Goal: Navigation & Orientation: Go to known website

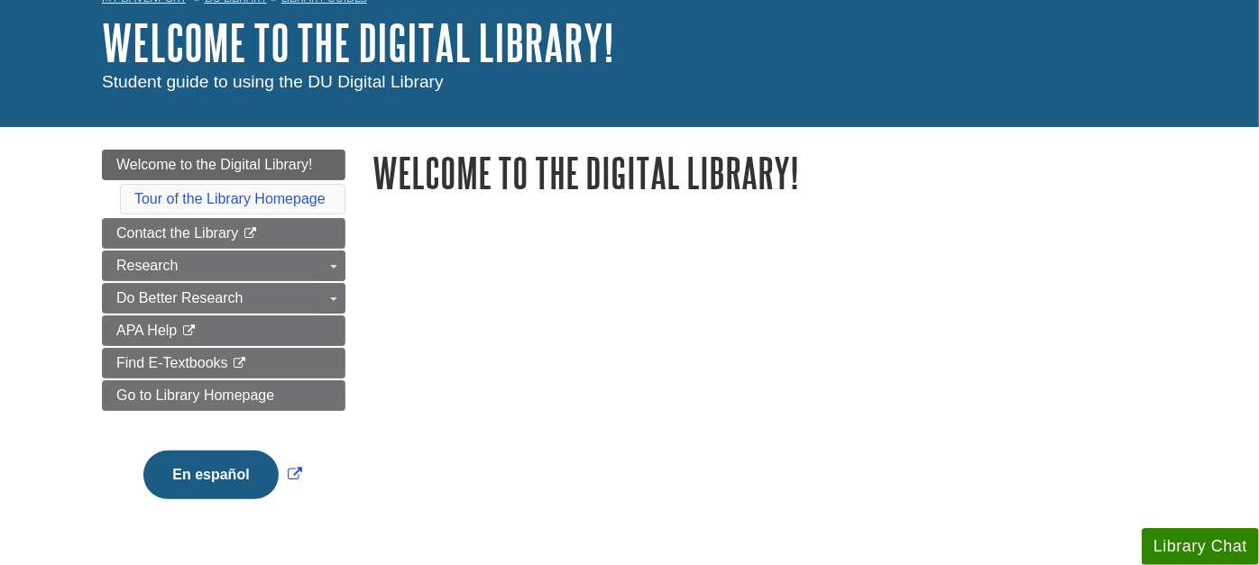
scroll to position [200, 0]
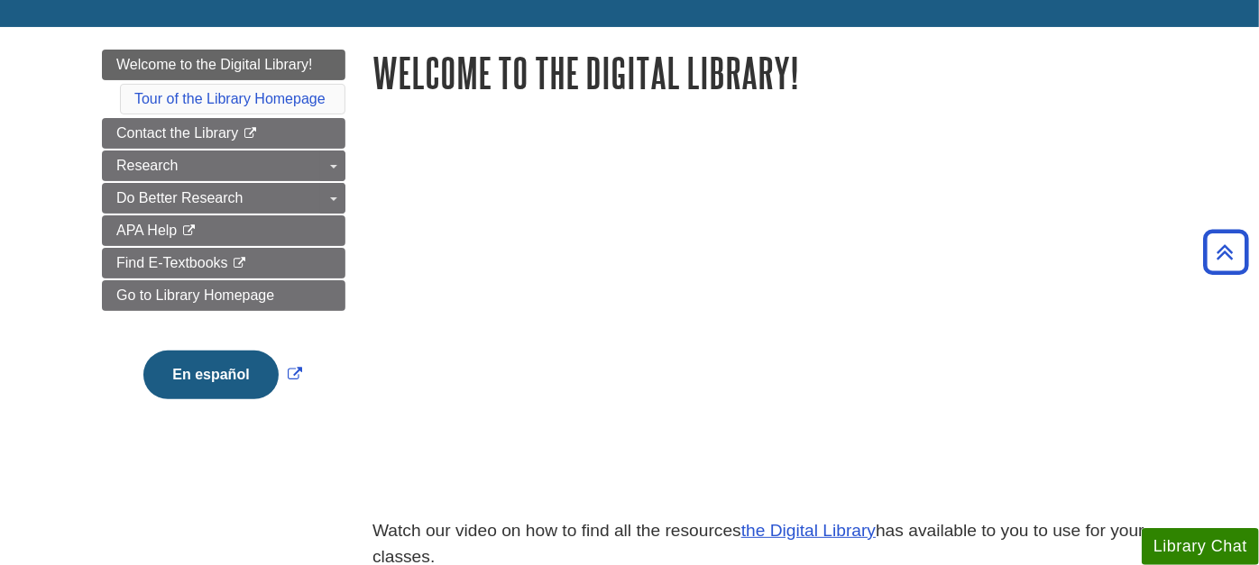
click at [260, 497] on div "Menu Welcome to the Digital Library! Tour of the Library Homepage Contact the L…" at bounding box center [629, 420] width 1082 height 786
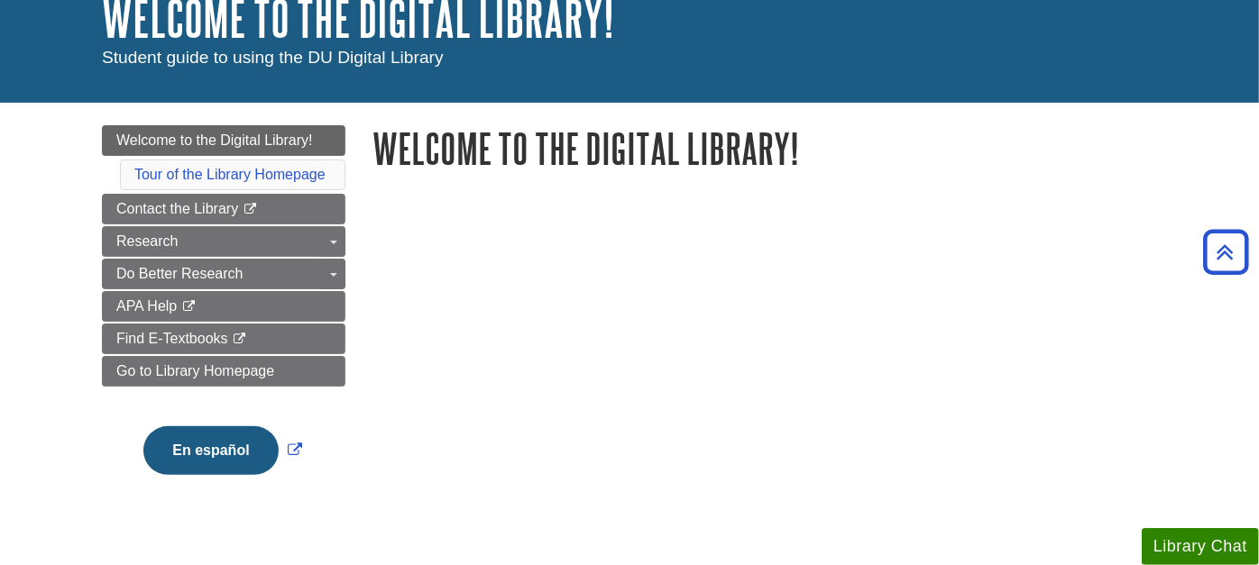
scroll to position [0, 0]
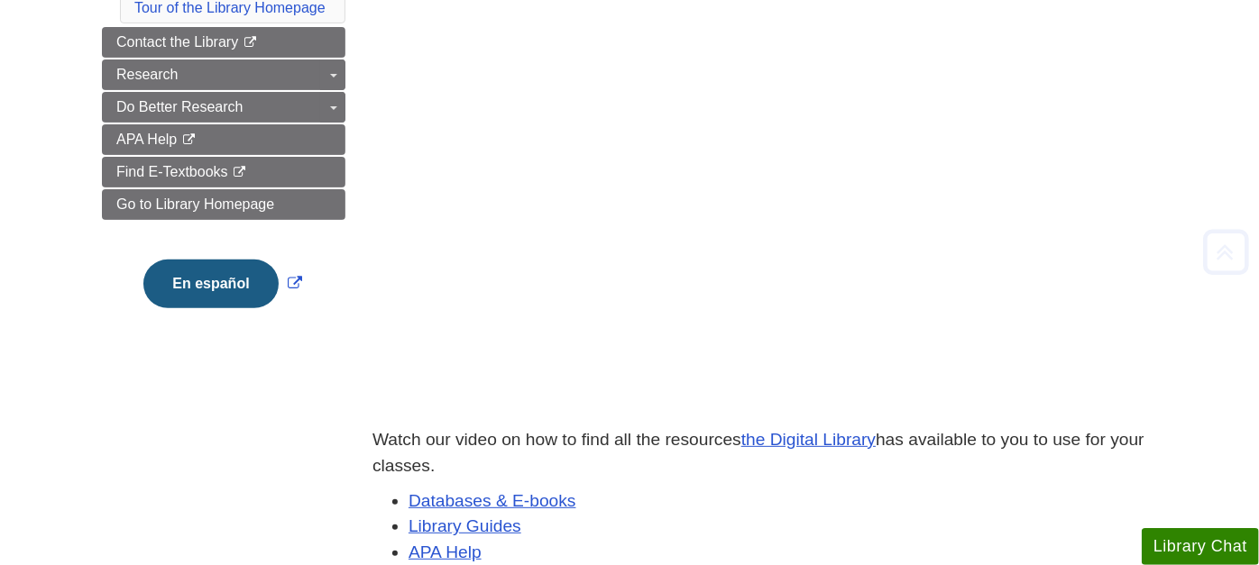
scroll to position [300, 0]
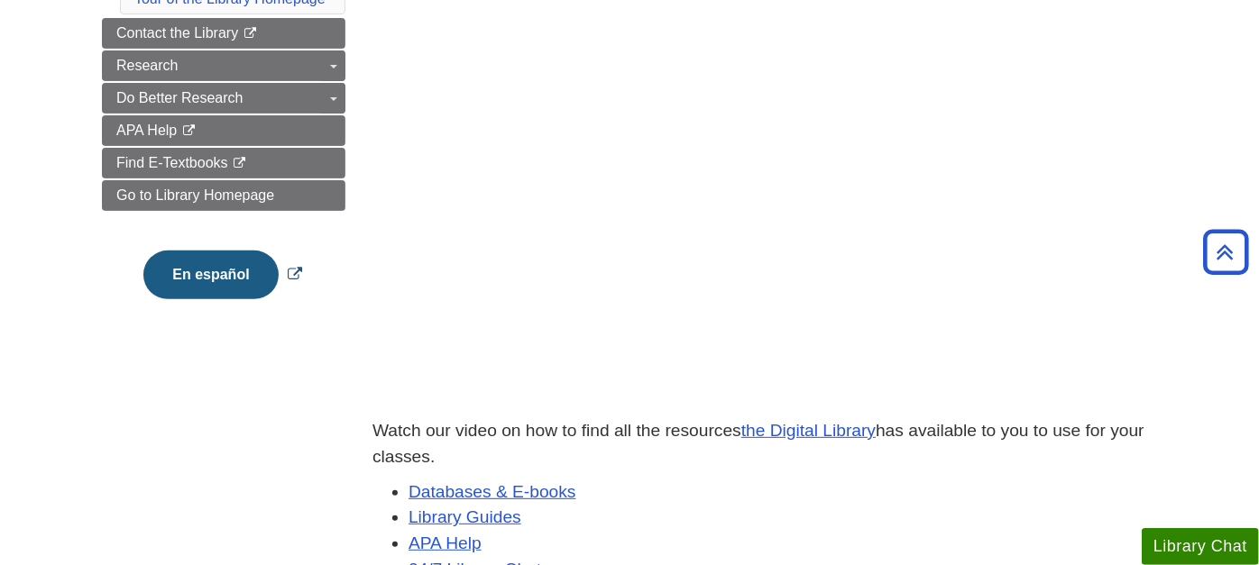
click at [175, 268] on button "En español" at bounding box center [210, 275] width 134 height 49
click at [144, 437] on div "Menu Welcome to the Digital Library! Tour of the Library Homepage Contact the L…" at bounding box center [629, 320] width 1082 height 786
click at [183, 379] on div "Menu Welcome to the Digital Library! Tour of the Library Homepage Contact the L…" at bounding box center [629, 320] width 1082 height 786
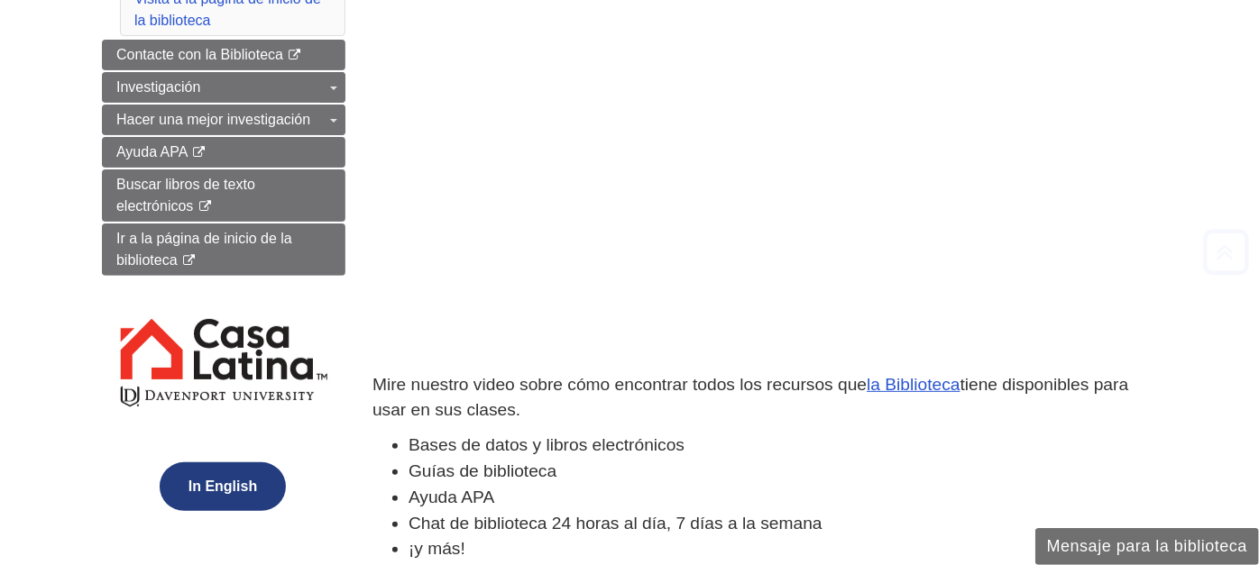
scroll to position [300, 0]
